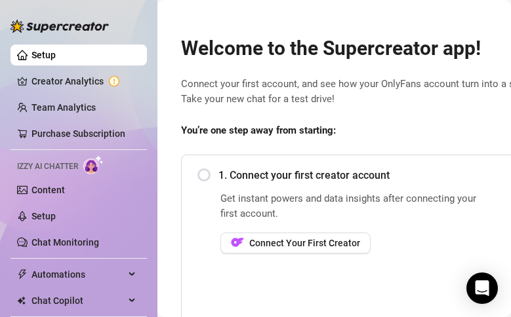
click at [205, 176] on div "1. Connect your first creator account" at bounding box center [488, 175] width 582 height 32
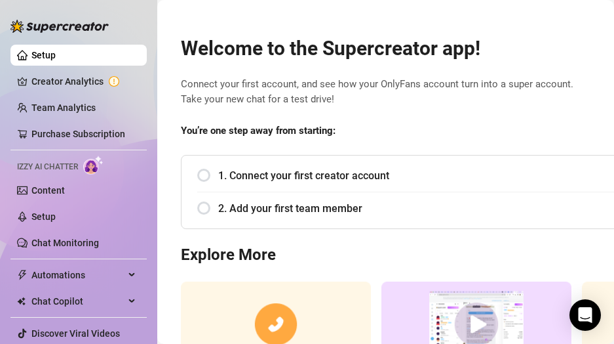
click at [208, 174] on div "1. Connect your first creator account" at bounding box center [488, 175] width 582 height 32
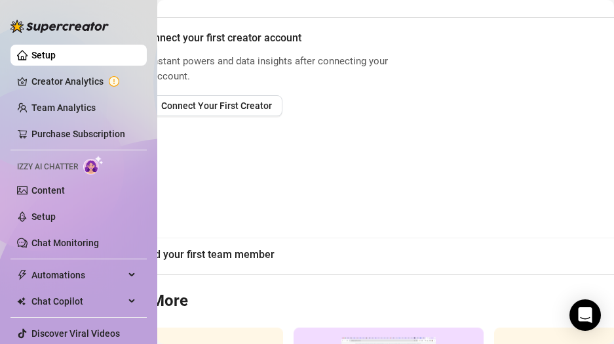
scroll to position [138, 0]
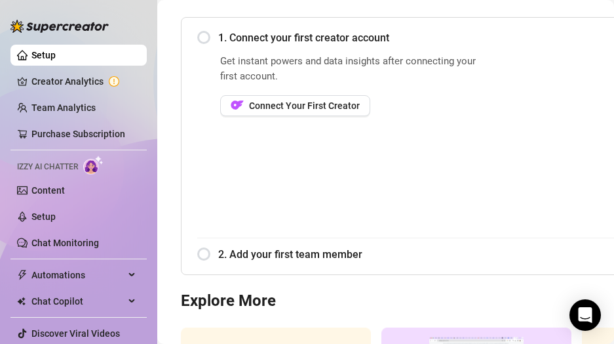
click at [208, 37] on div "1. Connect your first creator account" at bounding box center [488, 38] width 582 height 32
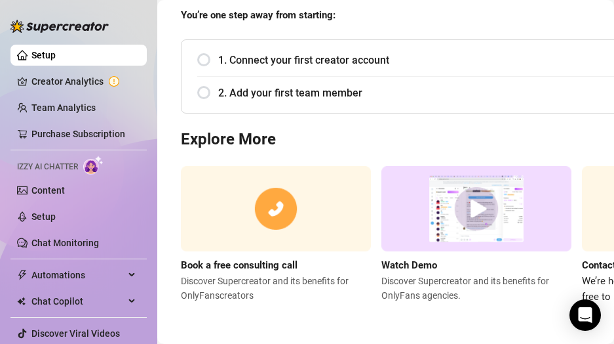
scroll to position [125, 0]
click at [208, 45] on div "1. Connect your first creator account" at bounding box center [488, 60] width 582 height 32
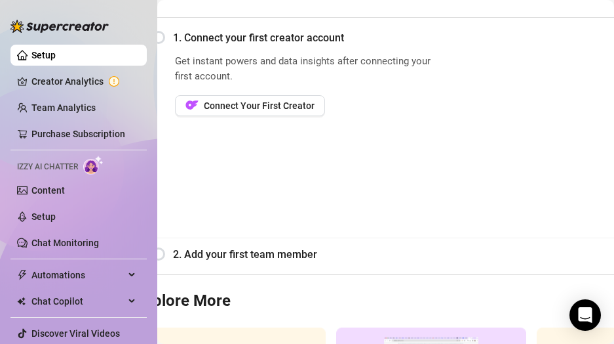
scroll to position [138, 0]
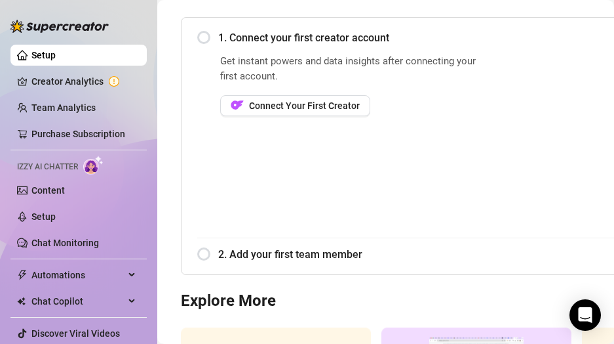
click at [206, 37] on div "1. Connect your first creator account" at bounding box center [488, 38] width 582 height 32
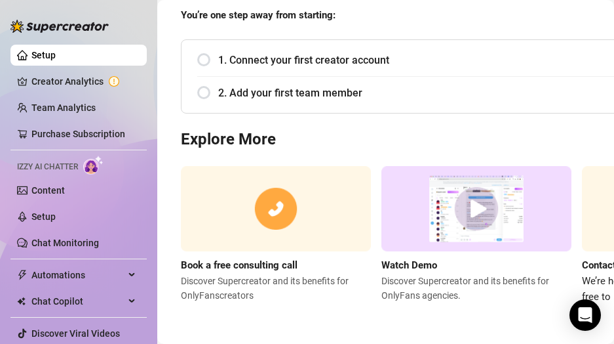
scroll to position [125, 0]
click at [207, 54] on div "1. Connect your first creator account" at bounding box center [488, 60] width 582 height 32
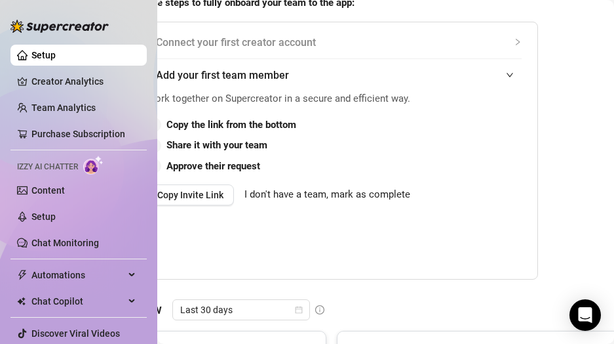
scroll to position [277, 58]
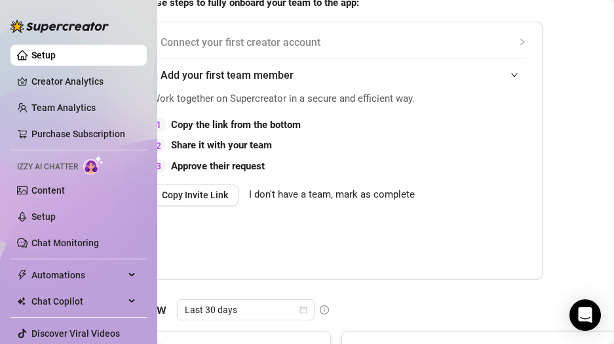
click at [284, 203] on span "I don't have a team, mark as complete" at bounding box center [332, 195] width 166 height 16
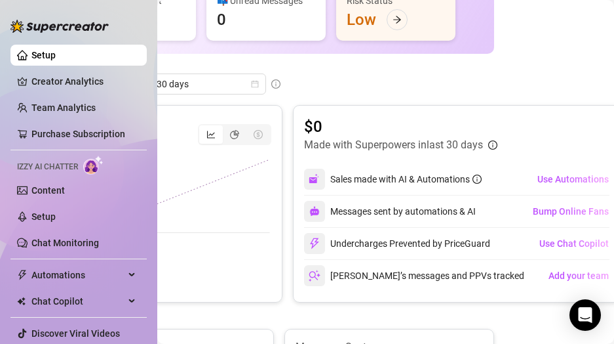
scroll to position [199, 123]
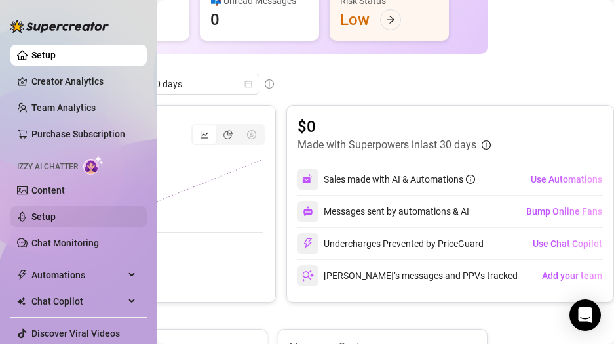
click at [47, 213] on link "Setup" at bounding box center [43, 216] width 24 height 10
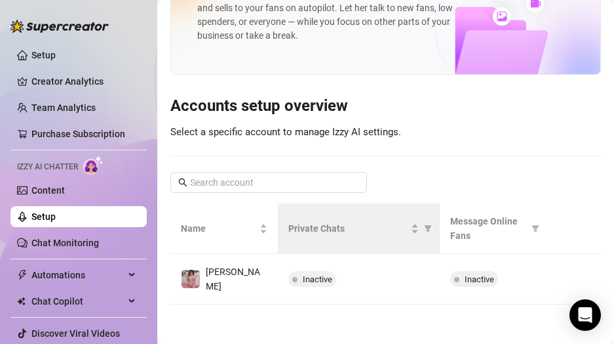
scroll to position [54, 0]
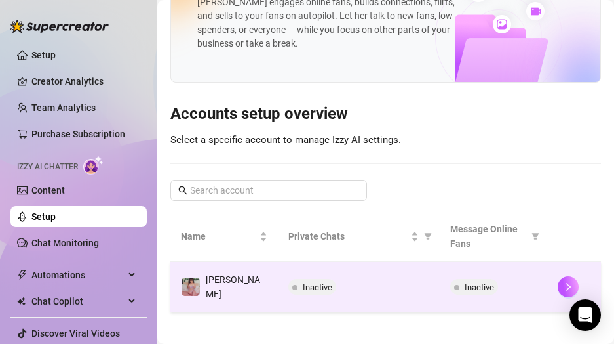
click at [319, 287] on span "Inactive" at bounding box center [317, 287] width 29 height 10
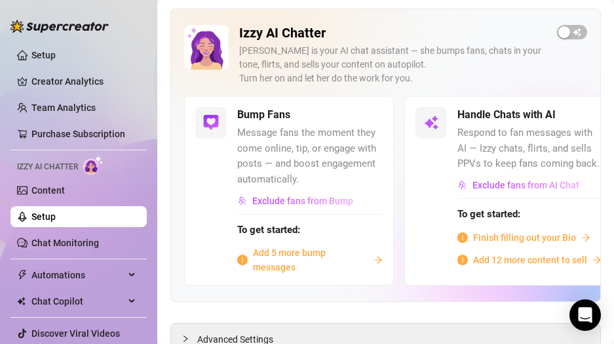
scroll to position [115, 0]
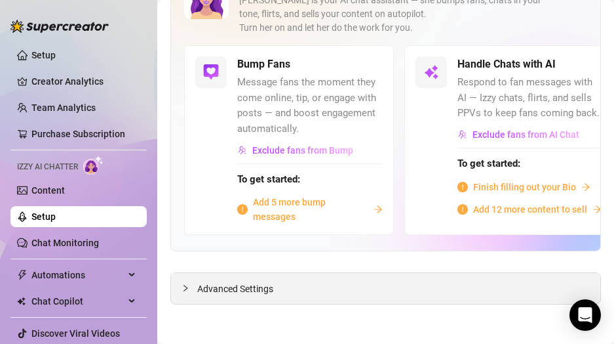
click at [182, 299] on div "Advanced Settings" at bounding box center [385, 288] width 429 height 31
click at [186, 286] on icon "collapsed" at bounding box center [186, 288] width 8 height 8
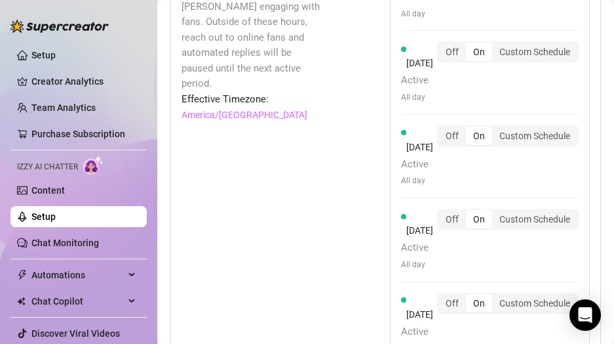
scroll to position [1600, 0]
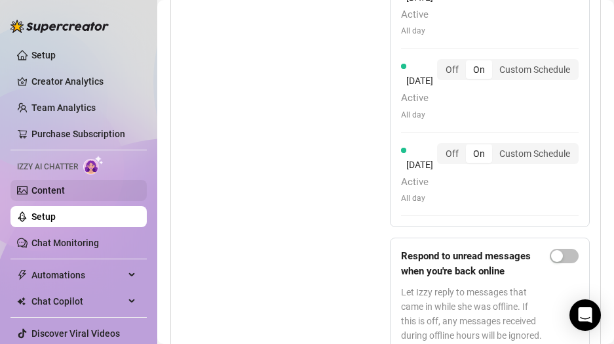
click at [42, 191] on link "Content" at bounding box center [47, 190] width 33 height 10
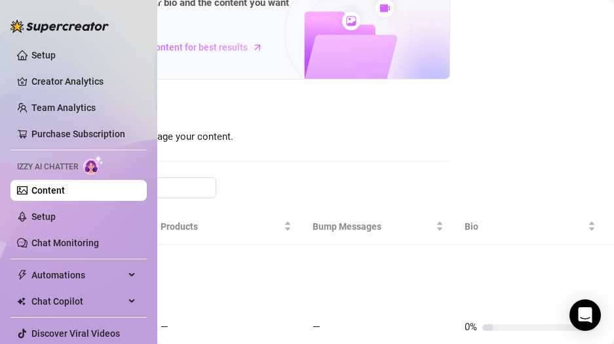
scroll to position [81, 194]
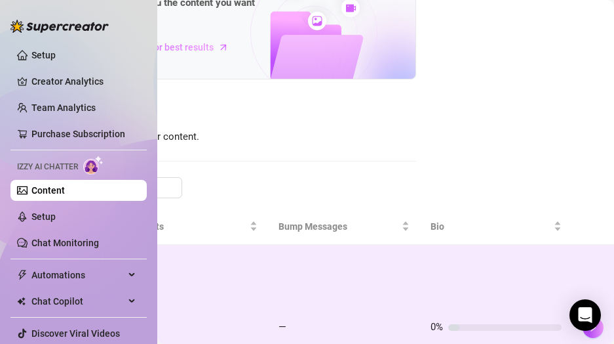
click at [448, 317] on div at bounding box center [453, 327] width 11 height 7
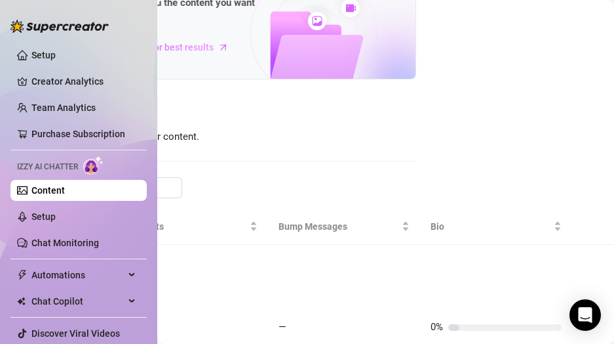
click at [510, 269] on div "Your Voice, Your Content, Your [PERSON_NAME] is your AI chat assistant, customi…" at bounding box center [385, 172] width 457 height 344
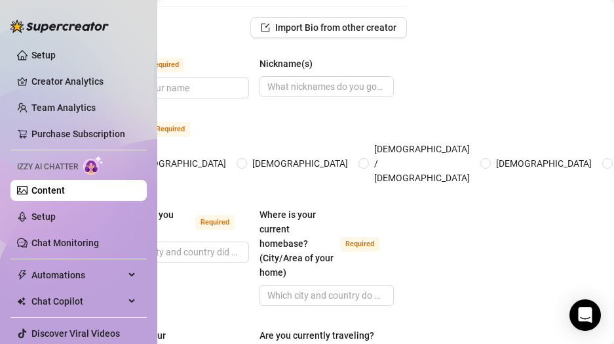
scroll to position [81, 125]
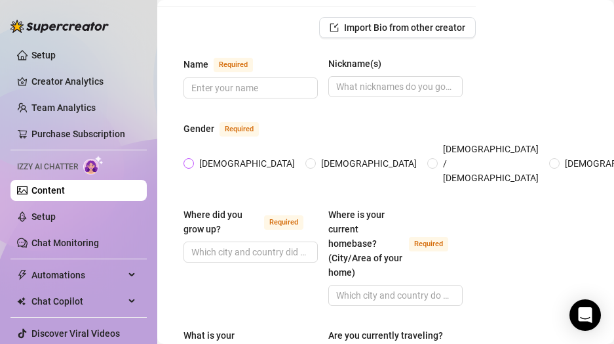
click at [191, 160] on input "[DEMOGRAPHIC_DATA]" at bounding box center [189, 164] width 5 height 9
radio input "true"
click at [243, 88] on input "Name Required" at bounding box center [249, 88] width 116 height 14
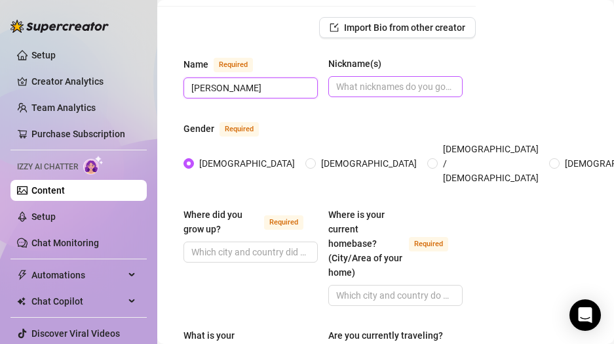
type input "[PERSON_NAME]"
click at [372, 82] on input "Nickname(s)" at bounding box center [394, 86] width 116 height 14
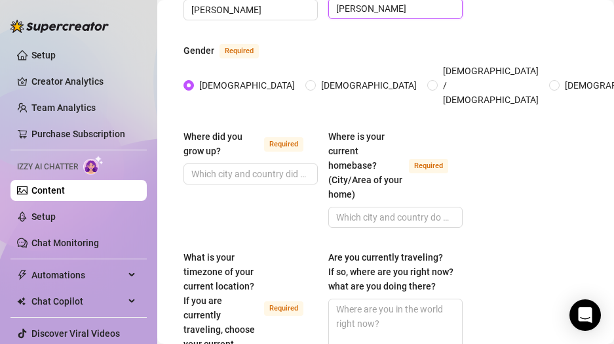
scroll to position [160, 125]
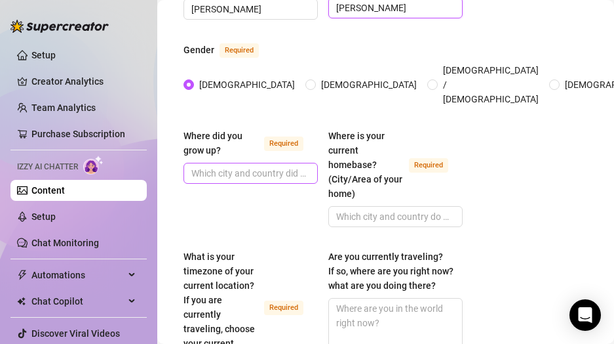
type input "[PERSON_NAME]"
click at [234, 166] on input "Where did you grow up? Required" at bounding box center [249, 173] width 116 height 14
type input "A"
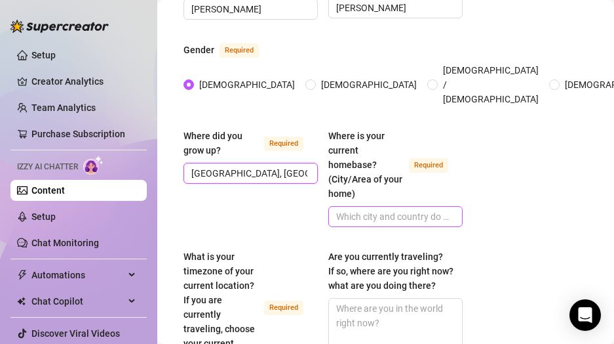
type input "[GEOGRAPHIC_DATA], [GEOGRAPHIC_DATA]"
click at [363, 209] on input "Where is your current homebase? (City/Area of your home) Required" at bounding box center [394, 216] width 116 height 14
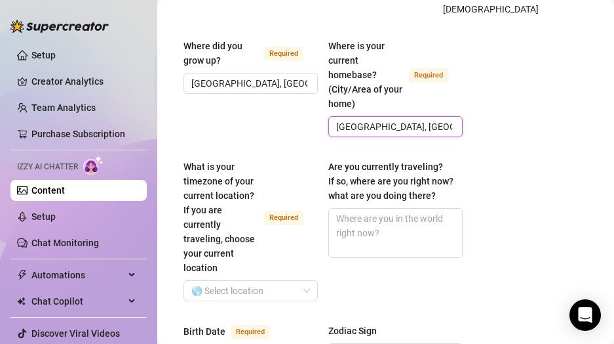
scroll to position [255, 125]
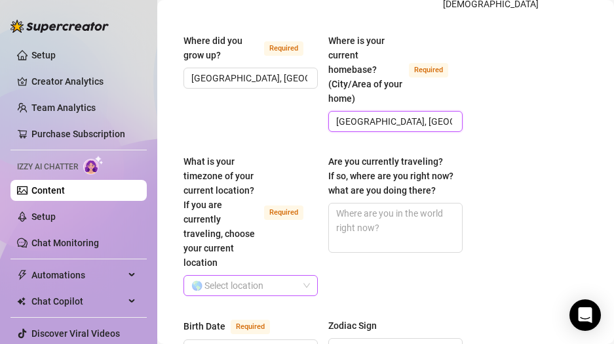
type input "[GEOGRAPHIC_DATA], [GEOGRAPHIC_DATA]"
click at [232, 275] on input "What is your timezone of your current location? If you are currently traveling,…" at bounding box center [244, 285] width 107 height 20
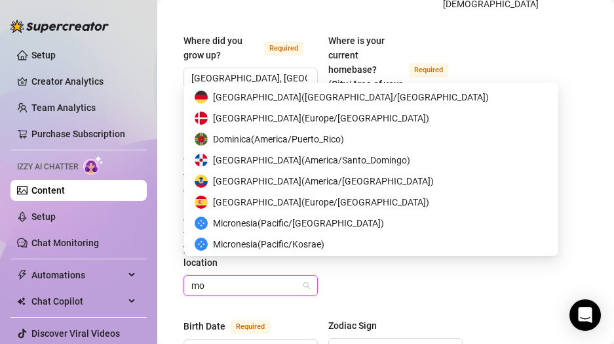
scroll to position [357, 0]
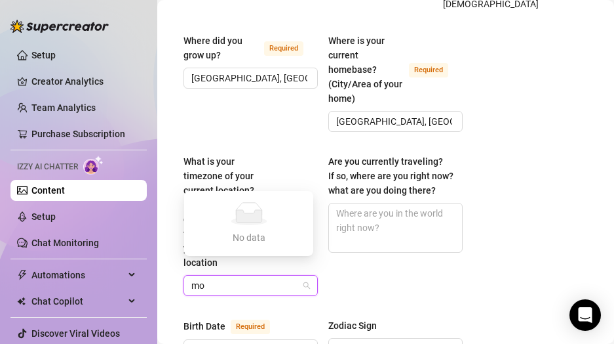
type input "m"
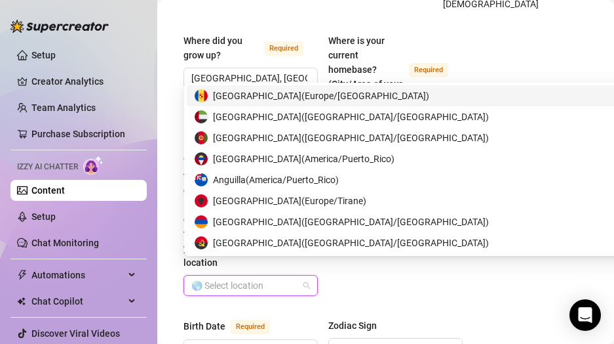
type input "n"
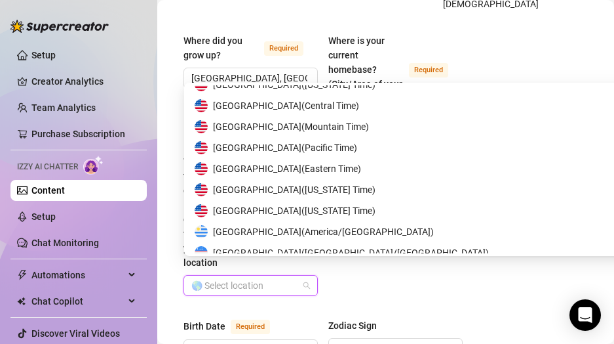
scroll to position [6487, 0]
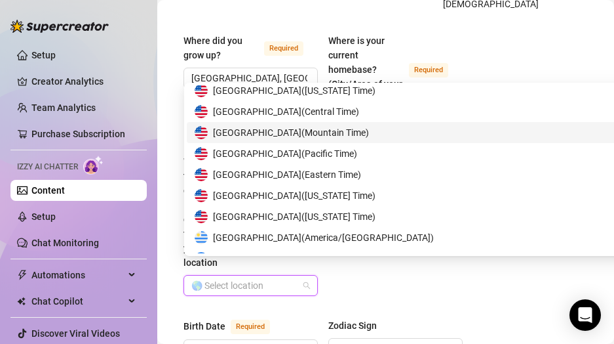
click at [290, 134] on span "[GEOGRAPHIC_DATA] ( Mountain Time )" at bounding box center [291, 132] width 156 height 14
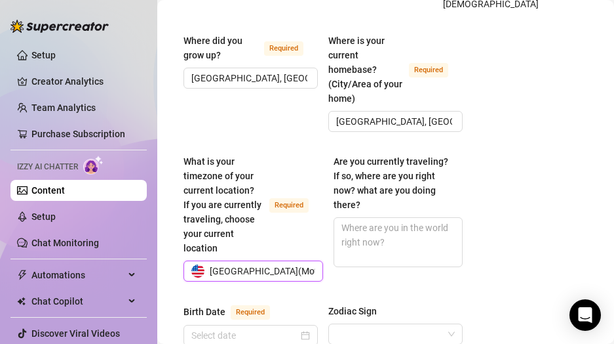
click at [416, 290] on div "What is your timezone of your current location? If you are currently traveling,…" at bounding box center [323, 223] width 279 height 139
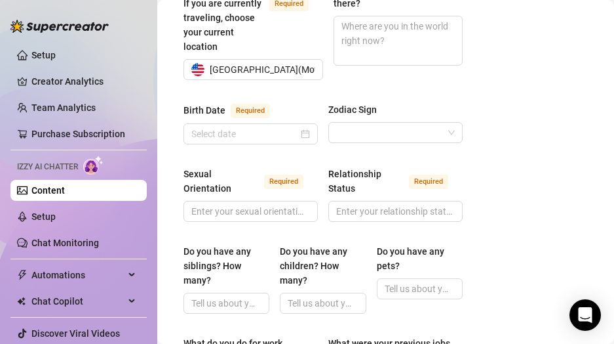
scroll to position [465, 125]
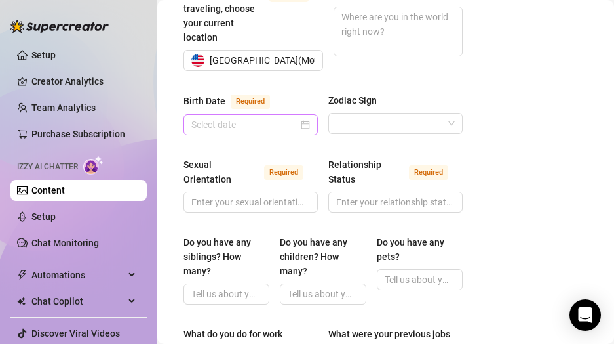
click at [300, 121] on div at bounding box center [250, 124] width 119 height 14
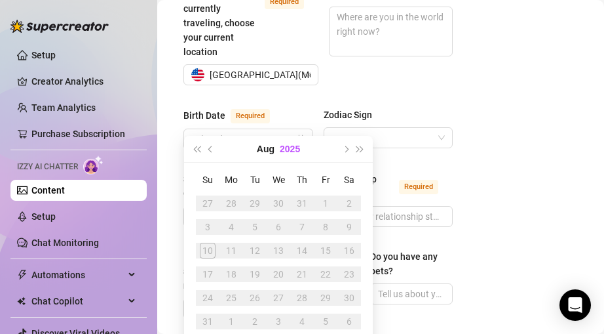
click at [289, 150] on button "2025" at bounding box center [290, 149] width 20 height 26
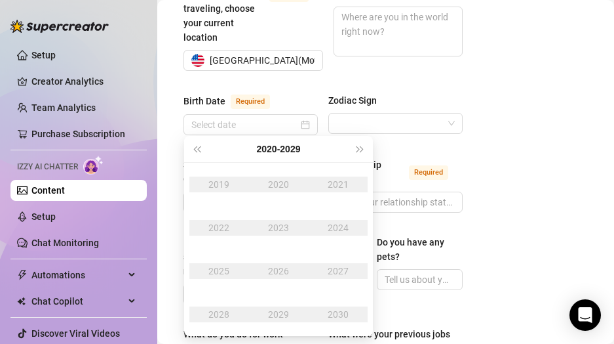
click at [206, 147] on div "[DATE] - [DATE]" at bounding box center [278, 149] width 149 height 26
click at [197, 149] on span "Last year (Control + left)" at bounding box center [196, 149] width 7 height 7
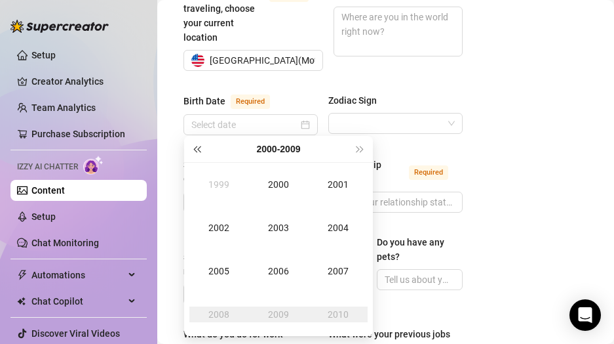
click at [197, 149] on span "Last year (Control + left)" at bounding box center [196, 149] width 7 height 7
click at [359, 176] on td "1991" at bounding box center [338, 184] width 60 height 43
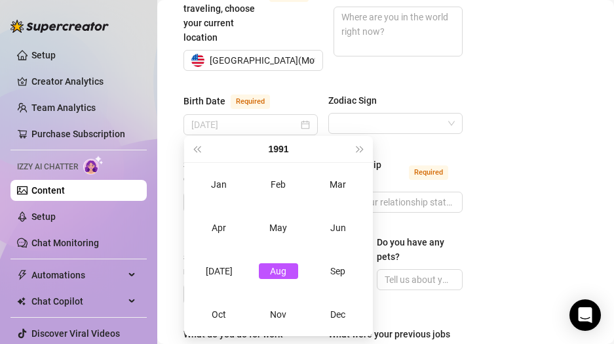
click at [288, 267] on div "Aug" at bounding box center [278, 271] width 39 height 16
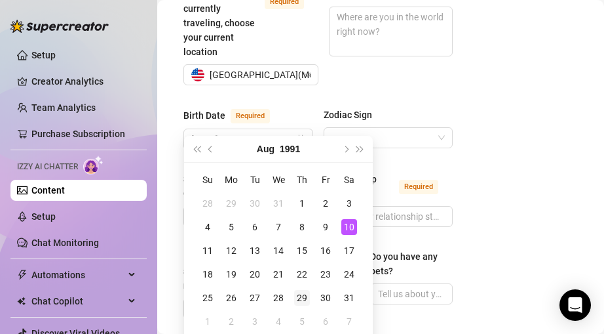
type input "[DATE]"
click at [303, 296] on div "29" at bounding box center [302, 298] width 16 height 16
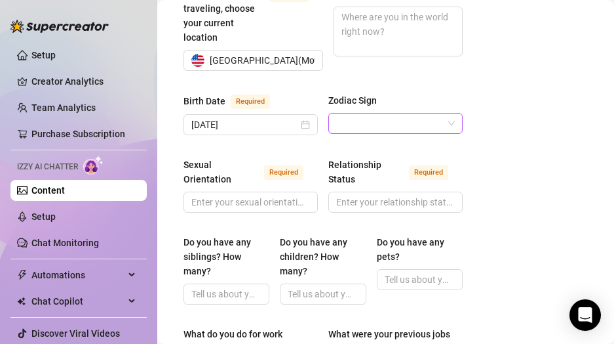
click at [397, 123] on input "Zodiac Sign" at bounding box center [389, 123] width 107 height 20
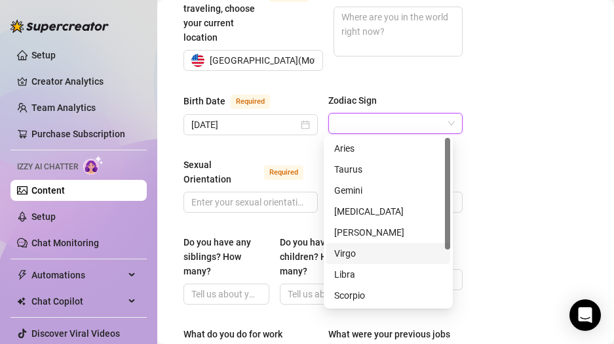
click at [348, 256] on div "Virgo" at bounding box center [388, 253] width 108 height 14
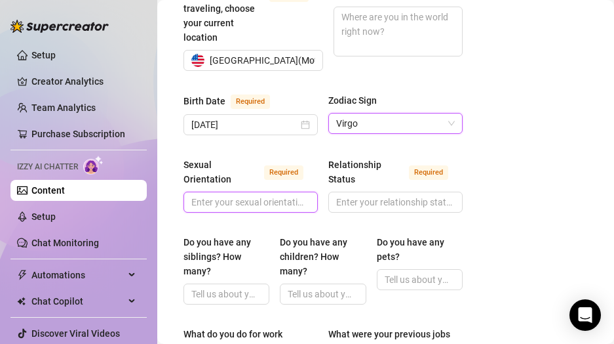
click at [233, 195] on input "Sexual Orientation Required" at bounding box center [249, 202] width 116 height 14
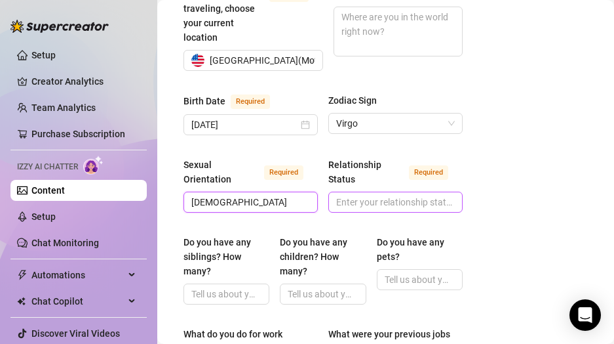
type input "[DEMOGRAPHIC_DATA]"
click at [398, 195] on input "Relationship Status Required" at bounding box center [394, 202] width 116 height 14
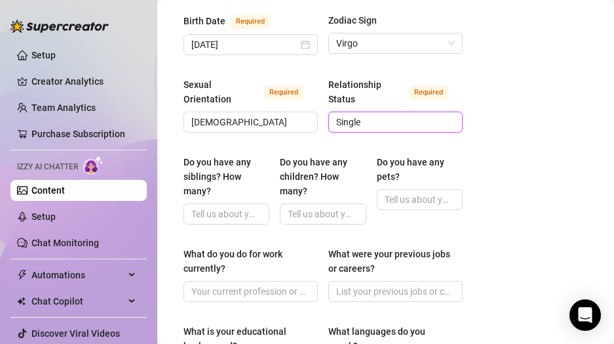
scroll to position [566, 125]
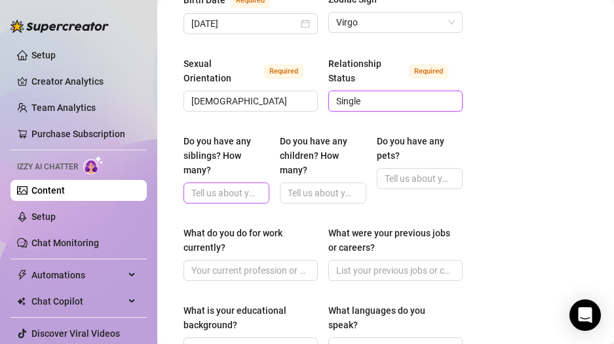
type input "Single"
click at [224, 186] on input "Do you have any siblings? How many?" at bounding box center [225, 193] width 68 height 14
type input "2"
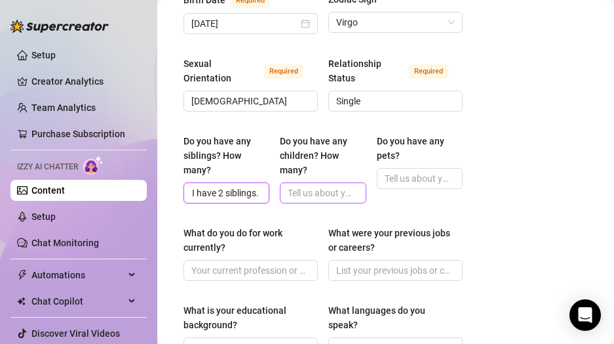
type input "Yes. I have 2 siblings."
click at [343, 186] on input "Do you have any children? How many?" at bounding box center [322, 193] width 68 height 14
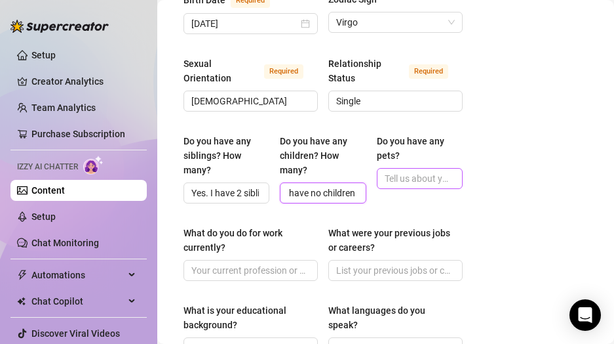
type input "No. I have no children"
click at [423, 174] on input "Do you have any pets?" at bounding box center [419, 178] width 68 height 14
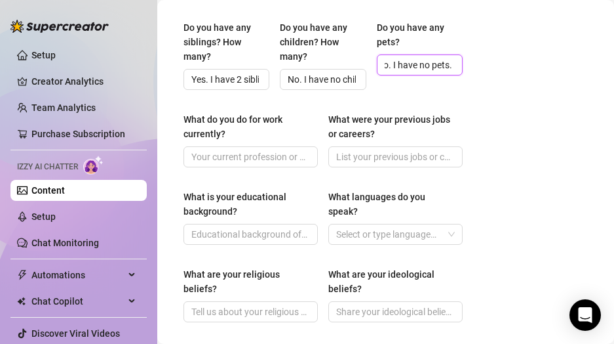
scroll to position [694, 125]
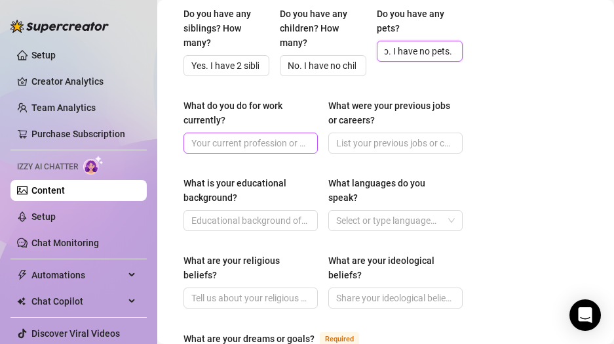
type input "No. I have no pets."
click at [252, 144] on input "What do you do for work currently?" at bounding box center [249, 143] width 116 height 14
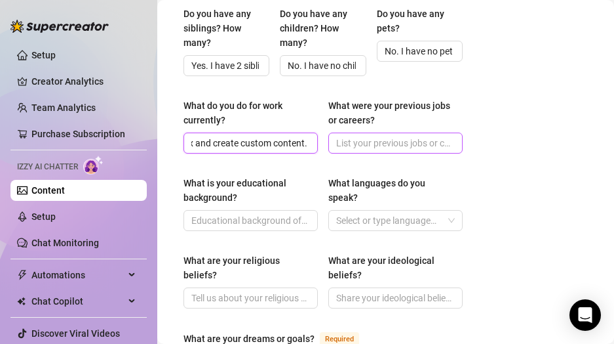
type input "I do phone sex and create custom content."
click at [408, 146] on input "What were your previous jobs or careers?" at bounding box center [394, 143] width 116 height 14
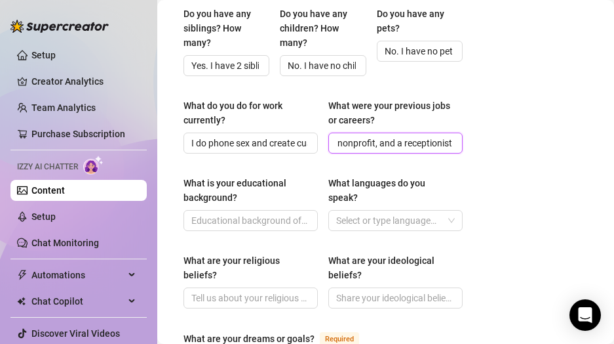
scroll to position [0, 170]
type input "I was a waitress, service coordinator at a nonprofit, and a receptionist"
click at [333, 186] on div "What languages do you speak?" at bounding box center [390, 190] width 125 height 29
click at [336, 212] on input "What languages do you speak?" at bounding box center [337, 220] width 3 height 16
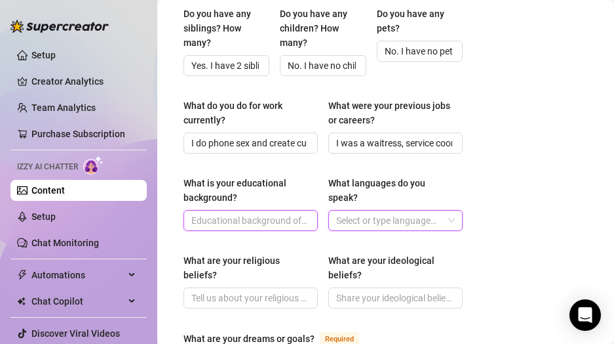
click at [257, 218] on input "What is your educational background?" at bounding box center [249, 220] width 116 height 14
type input "S"
type input "M"
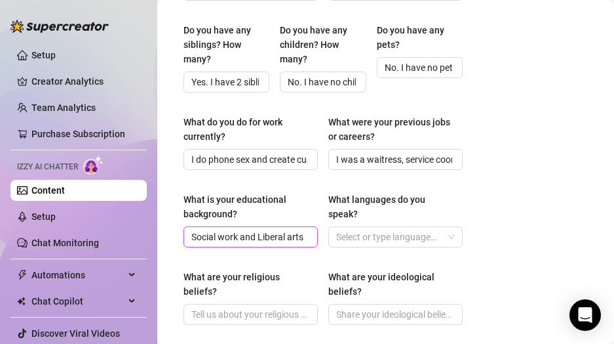
scroll to position [679, 125]
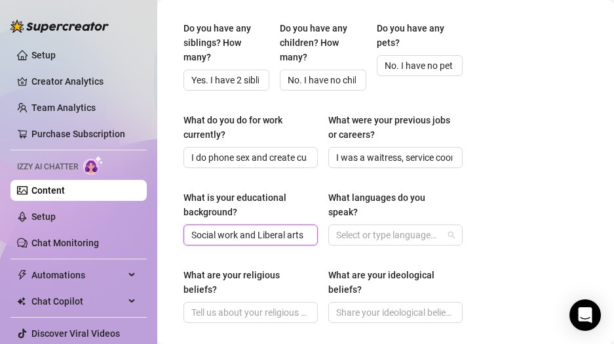
click at [385, 232] on div at bounding box center [388, 235] width 115 height 18
type input "Social work and Liberal arts"
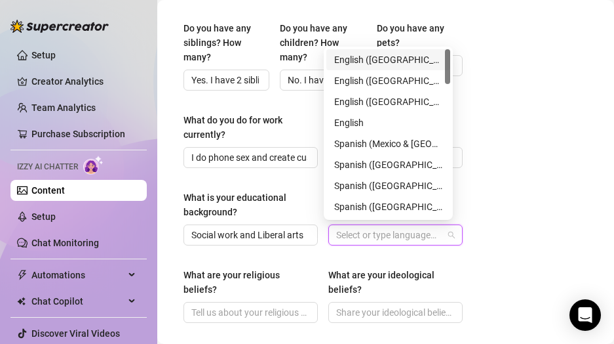
scroll to position [0, 0]
click at [368, 59] on div "English ([GEOGRAPHIC_DATA])" at bounding box center [388, 59] width 108 height 14
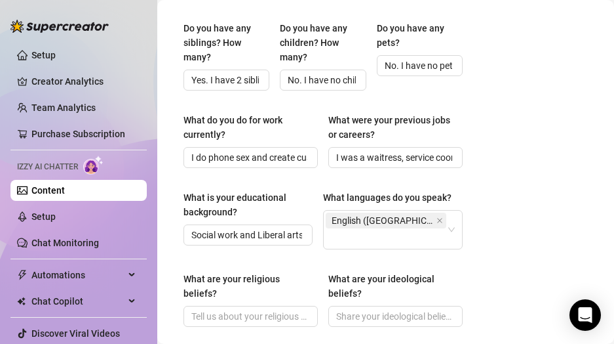
click at [493, 182] on div "Content Library Content for [PERSON_NAME] [PERSON_NAME] (flirtwalexmore) Bio 0%…" at bounding box center [385, 172] width 457 height 344
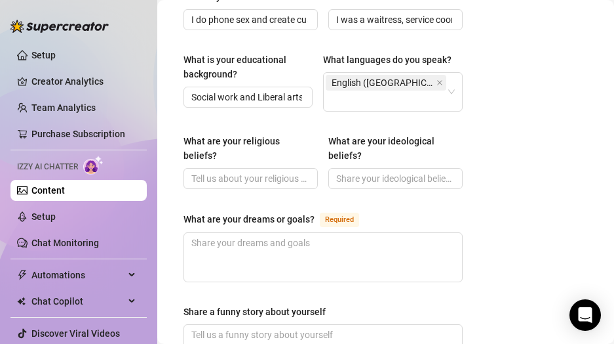
scroll to position [830, 125]
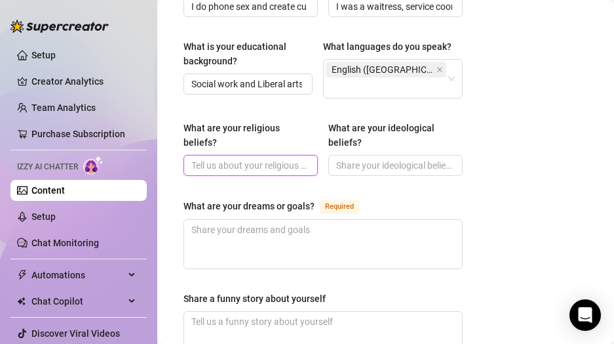
click at [266, 163] on input "What are your religious beliefs?" at bounding box center [249, 165] width 116 height 14
click at [235, 158] on input "I am an athiest. I do" at bounding box center [249, 165] width 116 height 14
click at [238, 161] on input "I am an athiest. I do" at bounding box center [249, 165] width 116 height 14
click at [291, 163] on input "I am an [DEMOGRAPHIC_DATA]. I do" at bounding box center [249, 165] width 116 height 14
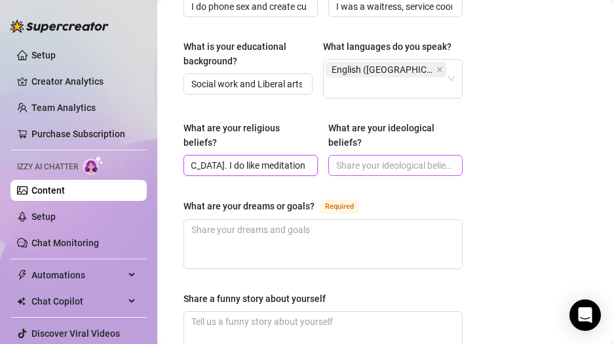
type input "I am an [DEMOGRAPHIC_DATA]. I do like meditation and [DEMOGRAPHIC_DATA]."
click at [403, 158] on input "What are your ideological beliefs?" at bounding box center [394, 165] width 116 height 14
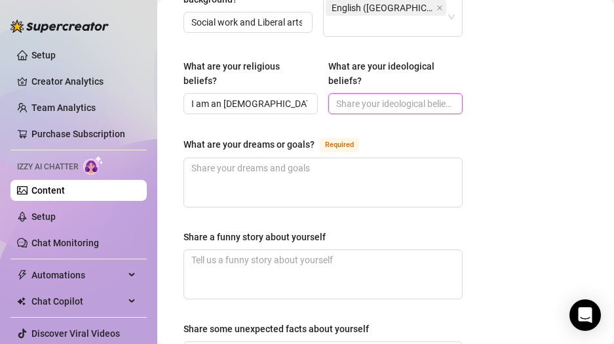
scroll to position [875, 125]
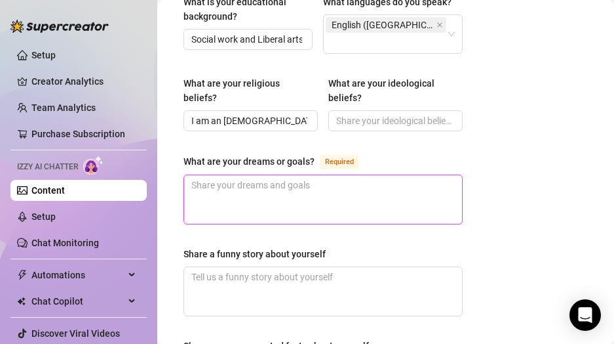
click at [269, 175] on textarea "What are your dreams or goals? Required" at bounding box center [323, 199] width 278 height 49
type textarea "M"
type textarea "My"
type textarea "My g"
type textarea "My go"
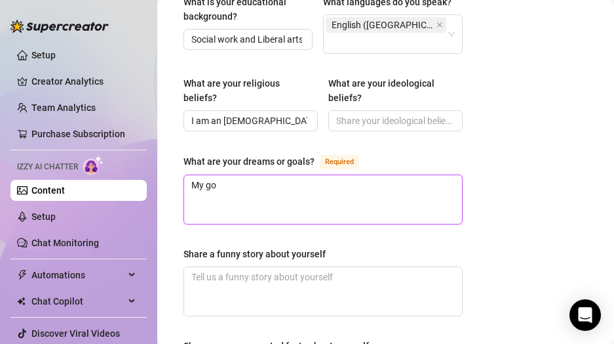
type textarea "My goa"
type textarea "My goal"
type textarea "My goa"
type textarea "My go"
type textarea "My g"
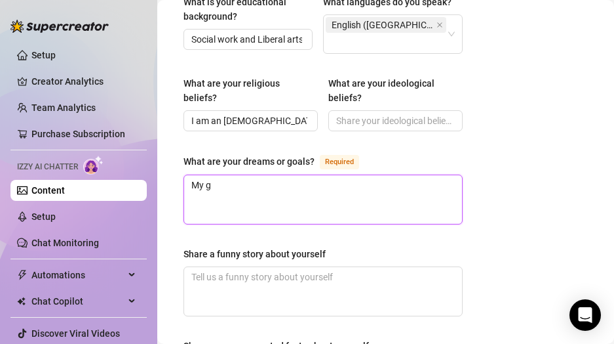
type textarea "My"
type textarea "My d"
type textarea "My"
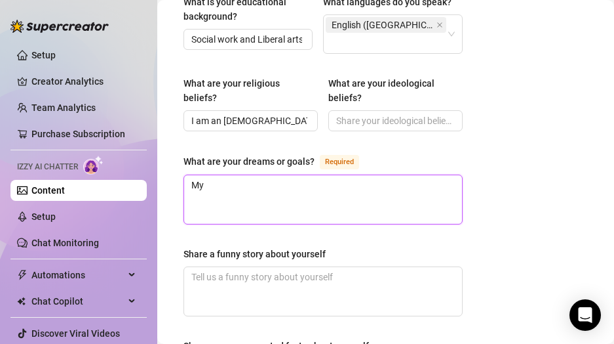
type textarea "My d"
type textarea "My dr"
type textarea "My dre"
type textarea "My drea"
type textarea "My dream"
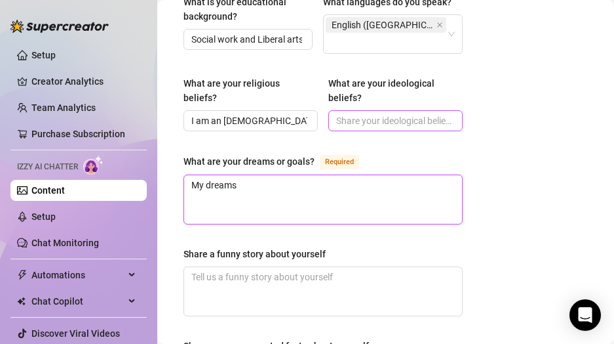
type textarea "My dreams"
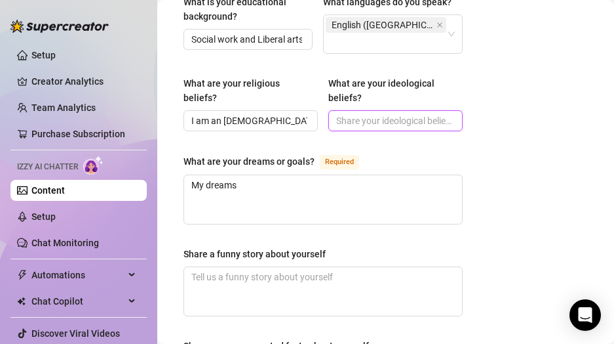
click at [378, 115] on input "What are your ideological beliefs?" at bounding box center [394, 120] width 116 height 14
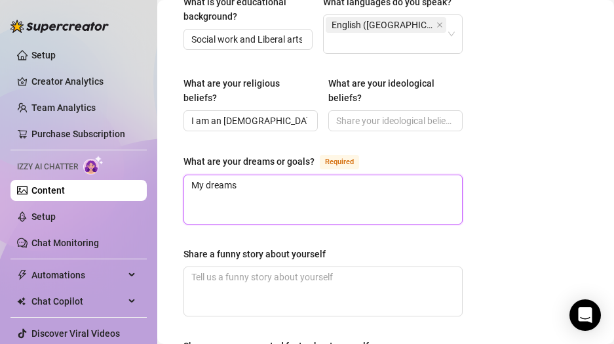
click at [302, 186] on textarea "My dreams" at bounding box center [323, 199] width 278 height 49
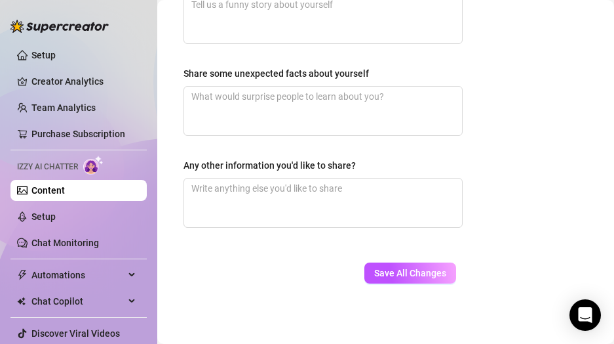
scroll to position [1152, 125]
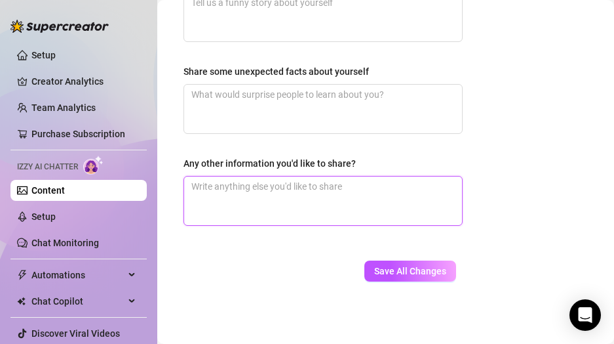
click at [282, 181] on textarea "Any other information you'd like to share?" at bounding box center [323, 200] width 278 height 49
type textarea "I"
type textarea "I ha"
type textarea "I hav"
type textarea "I have"
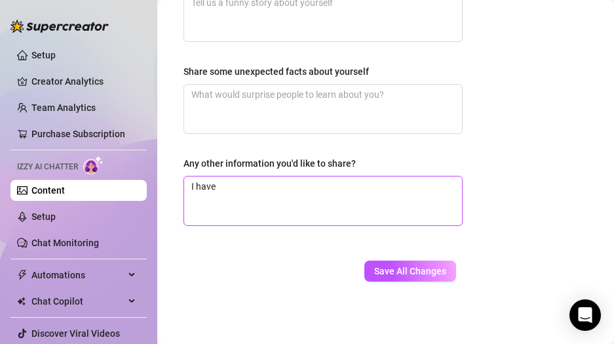
type textarea "I have L"
type textarea "I have Lo"
type textarea "I have Lon"
type textarea "I have Long"
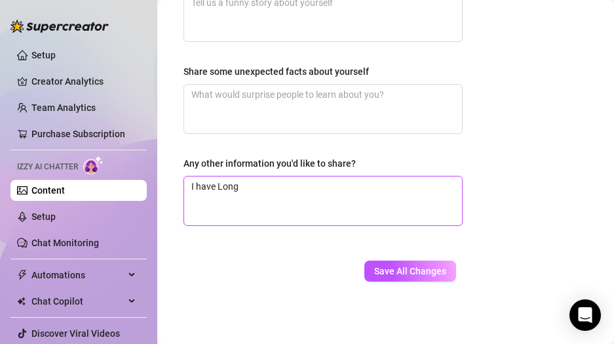
type textarea "I have Long C"
type textarea "I have Long Co"
type textarea "I have Long Covi"
type textarea "I have [MEDICAL_DATA]"
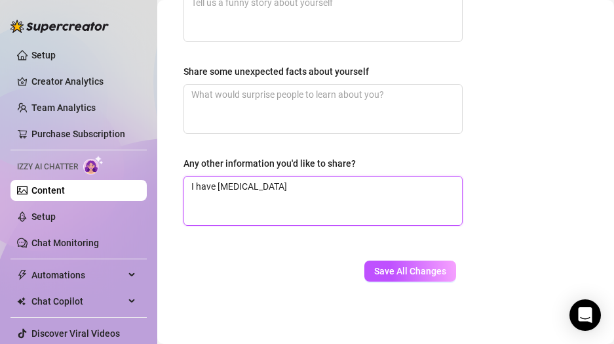
type textarea "I have [MEDICAL_DATA]"
type textarea "I have Long Covi"
type textarea "I have Long Cov"
type textarea "I have Long Co"
type textarea "I have Long C"
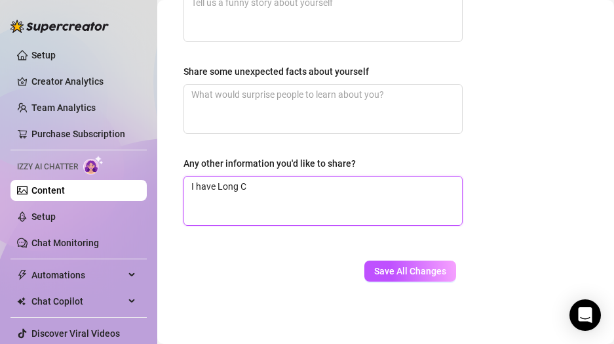
type textarea "I have Long"
type textarea "I have Lon"
type textarea "I have Lo"
type textarea "I have L"
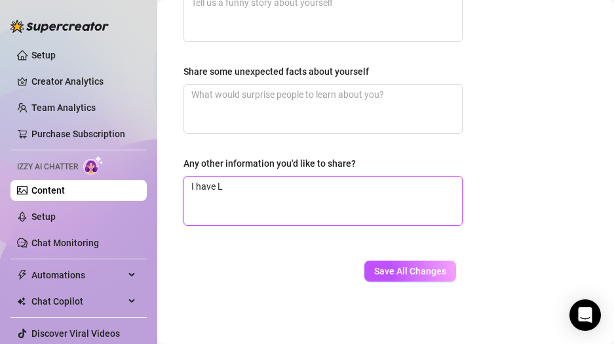
type textarea "I have"
type textarea "I hav"
type textarea "I ha"
type textarea "I h"
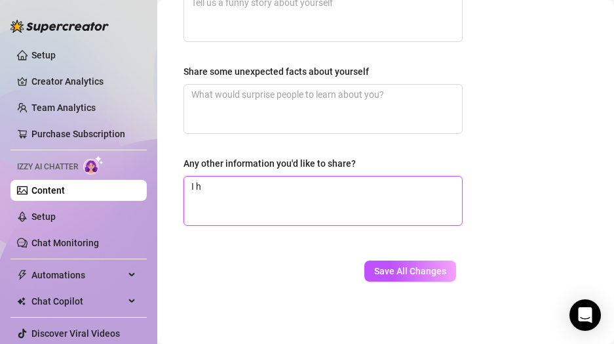
type textarea "I"
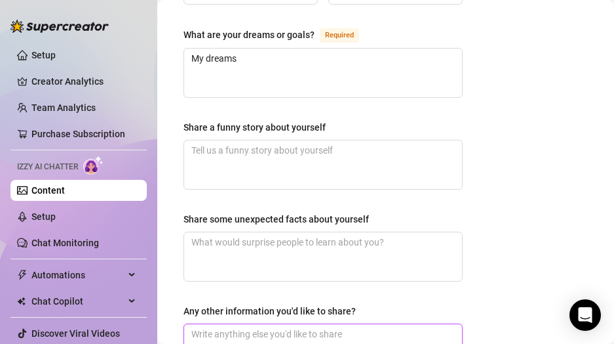
scroll to position [989, 125]
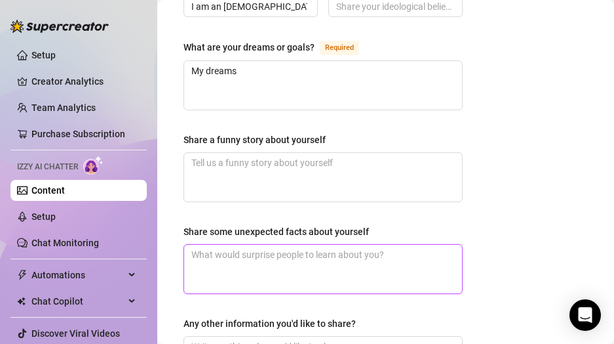
click at [270, 262] on textarea "Share some unexpected facts about yourself" at bounding box center [323, 269] width 278 height 49
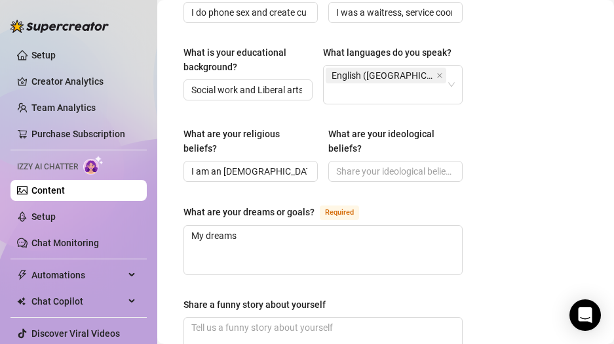
scroll to position [823, 125]
click at [363, 165] on input "What are your ideological beliefs?" at bounding box center [394, 172] width 116 height 14
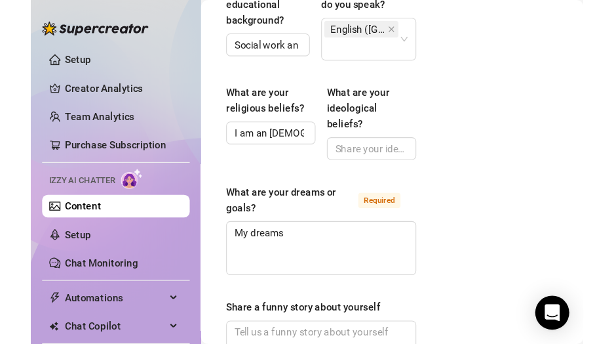
scroll to position [1081, 128]
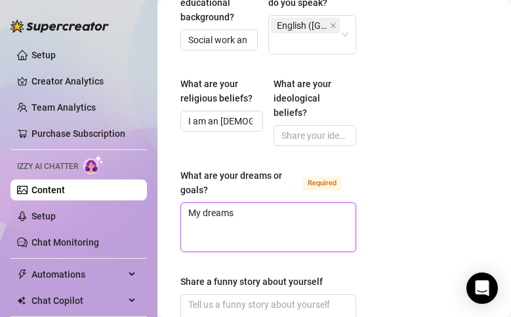
click at [288, 203] on textarea "My dreams" at bounding box center [268, 227] width 174 height 49
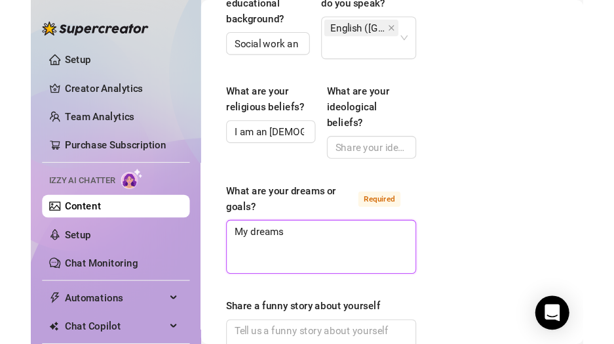
scroll to position [909, 125]
